Goal: Information Seeking & Learning: Understand process/instructions

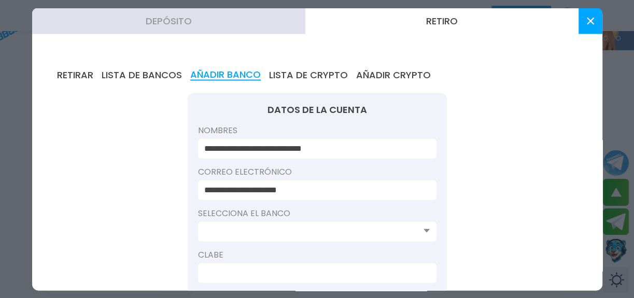
click at [592, 26] on button at bounding box center [590, 21] width 24 height 26
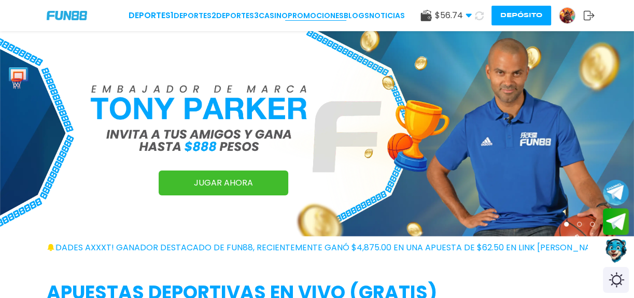
click at [306, 15] on link "Promociones" at bounding box center [315, 15] width 56 height 11
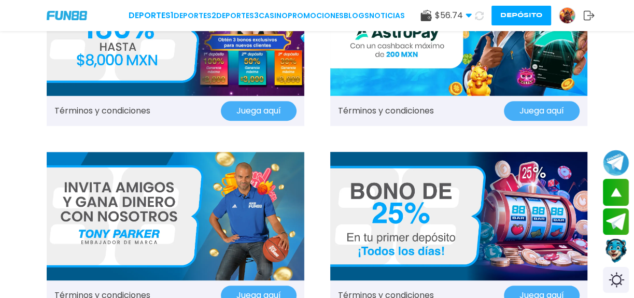
scroll to position [282, 0]
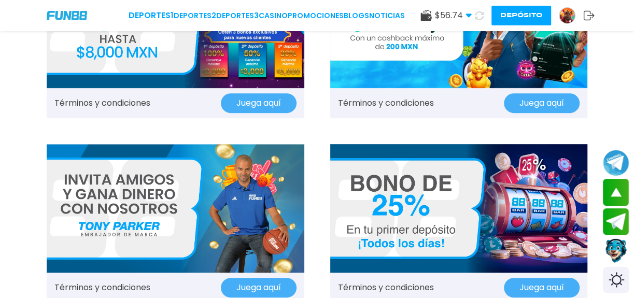
click at [130, 188] on img at bounding box center [175, 208] width 257 height 128
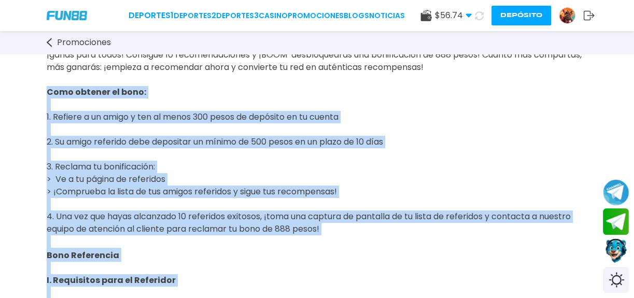
scroll to position [90, 0]
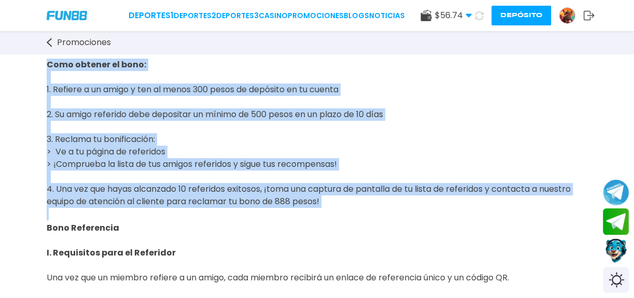
drag, startPoint x: 47, startPoint y: 153, endPoint x: 272, endPoint y: 209, distance: 232.0
copy span "Como obtener el bono: 1. Refiere a un amigo y ten al menos 300 pesos de depósit…"
